Goal: Information Seeking & Learning: Learn about a topic

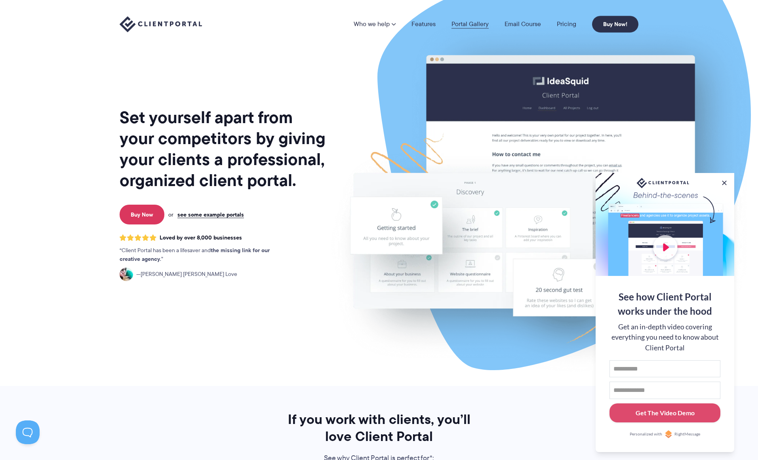
click at [454, 24] on link "Portal Gallery" at bounding box center [470, 24] width 37 height 6
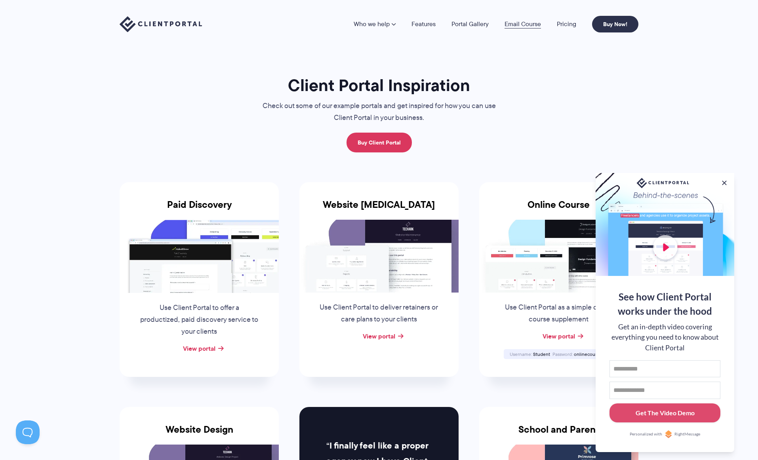
click at [533, 25] on link "Email Course" at bounding box center [523, 24] width 36 height 6
